Goal: Task Accomplishment & Management: Use online tool/utility

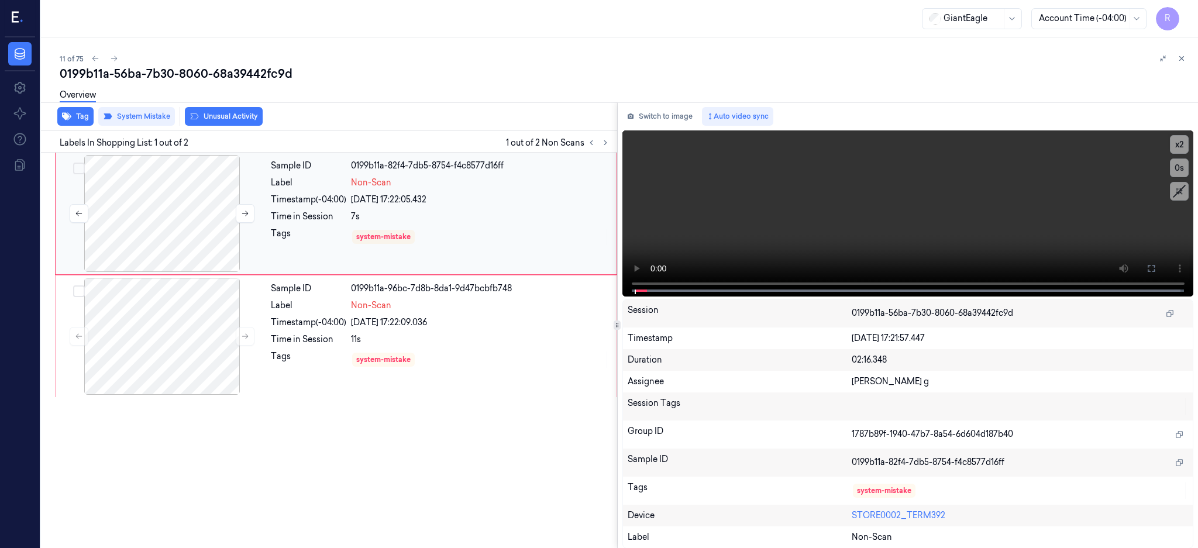
click at [123, 181] on div at bounding box center [162, 213] width 208 height 117
click at [1156, 267] on icon at bounding box center [1150, 268] width 9 height 9
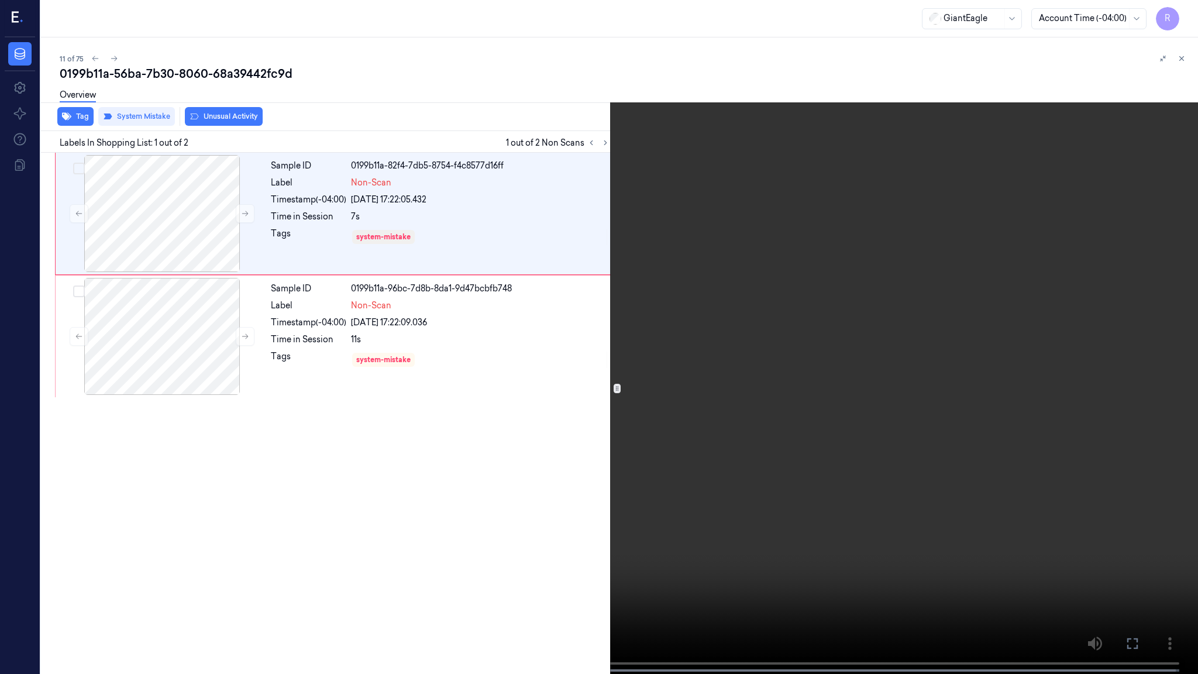
click at [537, 493] on video at bounding box center [599, 338] width 1198 height 676
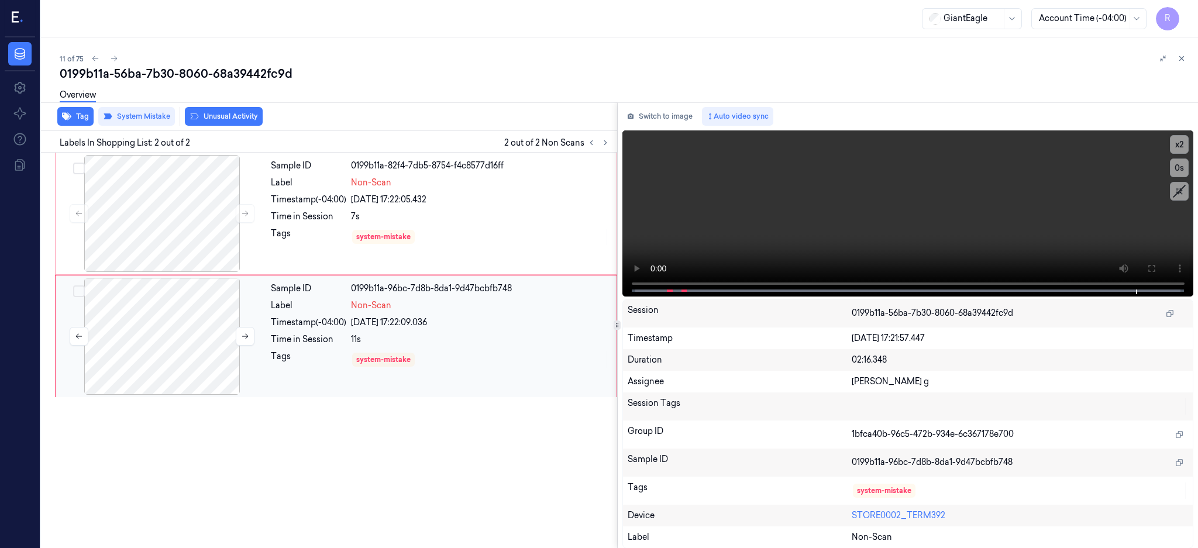
click at [182, 323] on div at bounding box center [162, 336] width 208 height 117
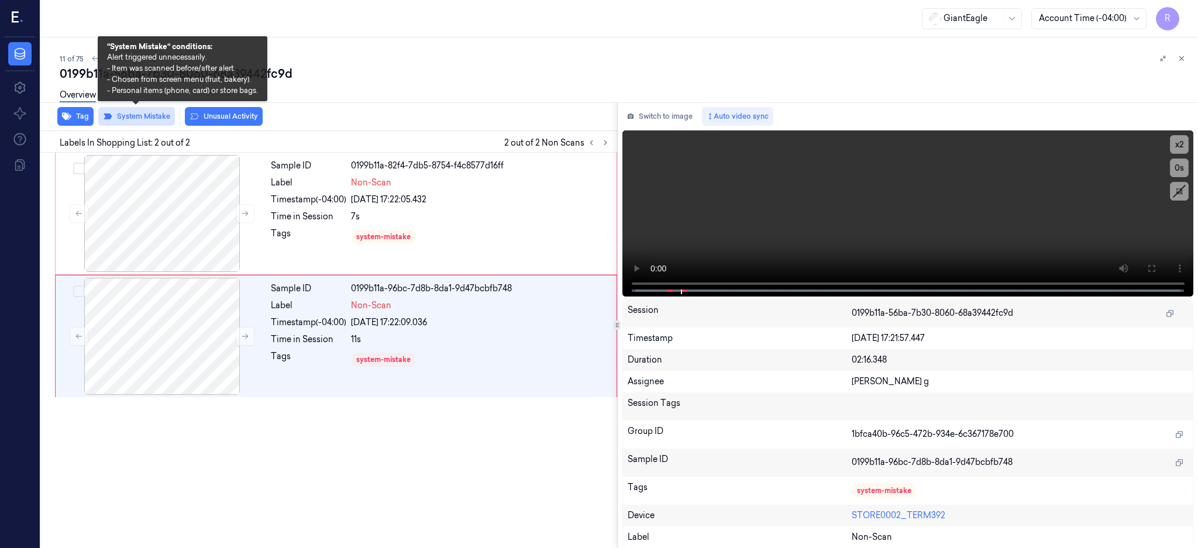
click at [152, 116] on button "System Mistake" at bounding box center [136, 116] width 77 height 19
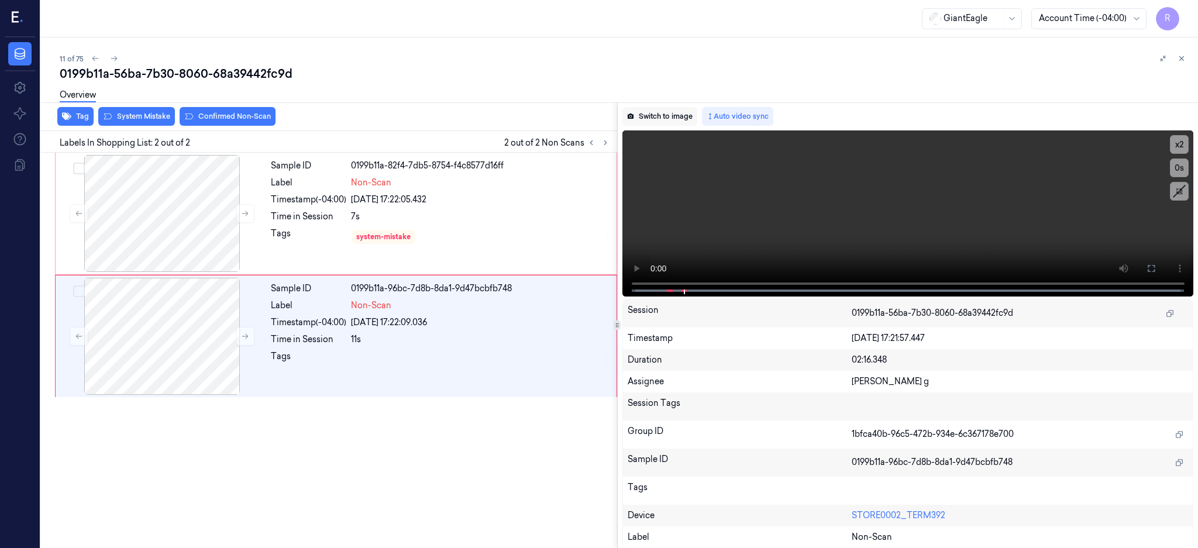
click at [675, 119] on button "Switch to image" at bounding box center [659, 116] width 75 height 19
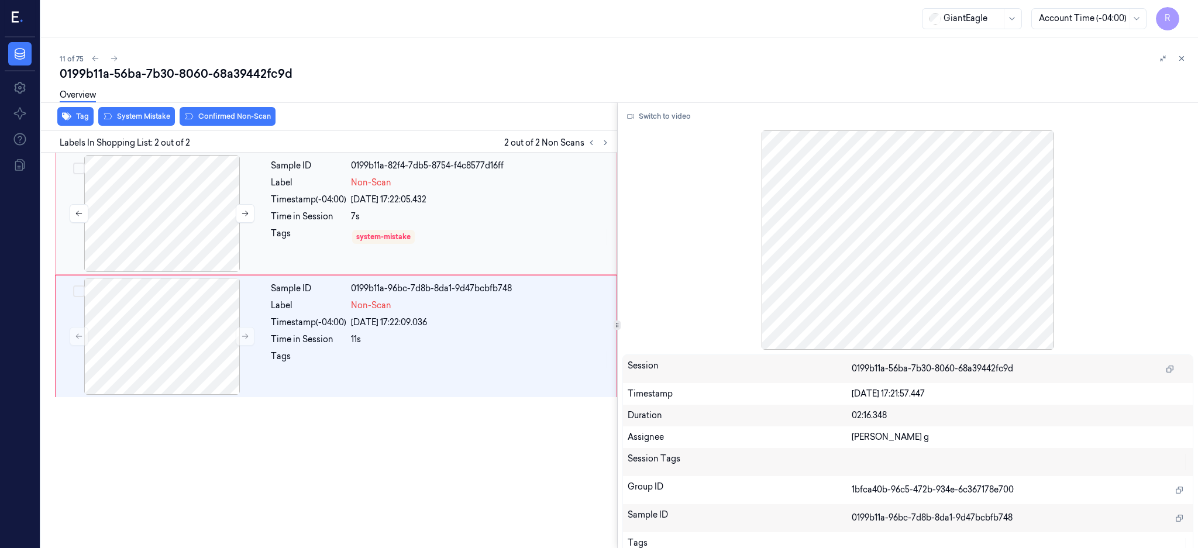
drag, startPoint x: 179, startPoint y: 196, endPoint x: 222, endPoint y: 220, distance: 49.5
click at [182, 196] on div at bounding box center [162, 213] width 208 height 117
click at [183, 334] on div at bounding box center [162, 336] width 208 height 117
click at [218, 115] on button "Confirmed Non-Scan" at bounding box center [228, 116] width 96 height 19
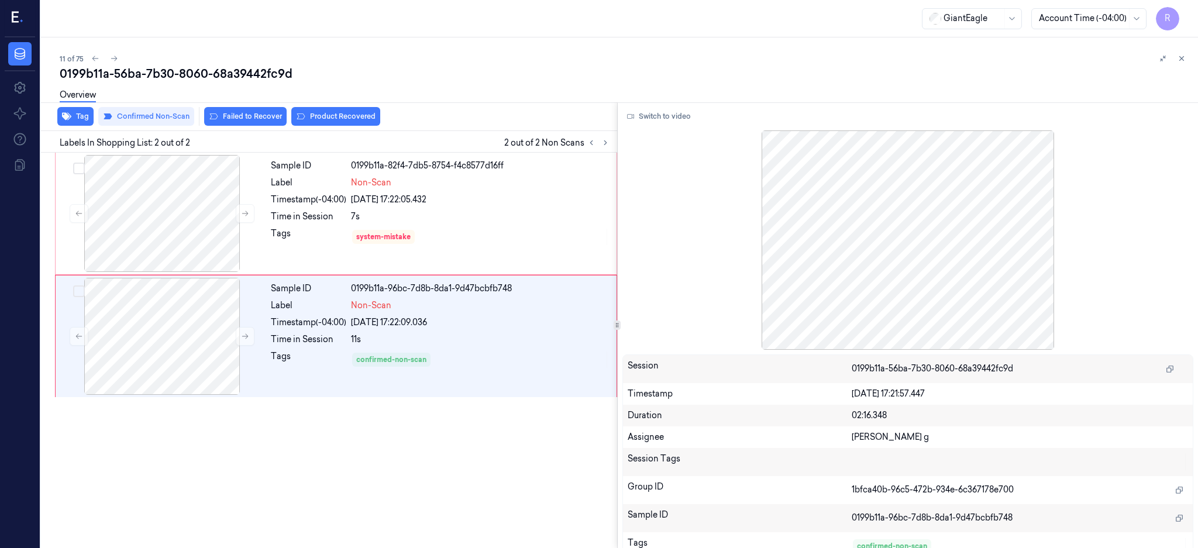
click at [191, 66] on div "0199b11a-56ba-7b30-8060-68a39442fc9d" at bounding box center [624, 73] width 1129 height 16
copy div "8060"
click at [689, 108] on button "Switch to video" at bounding box center [658, 116] width 73 height 19
